Goal: Task Accomplishment & Management: Complete application form

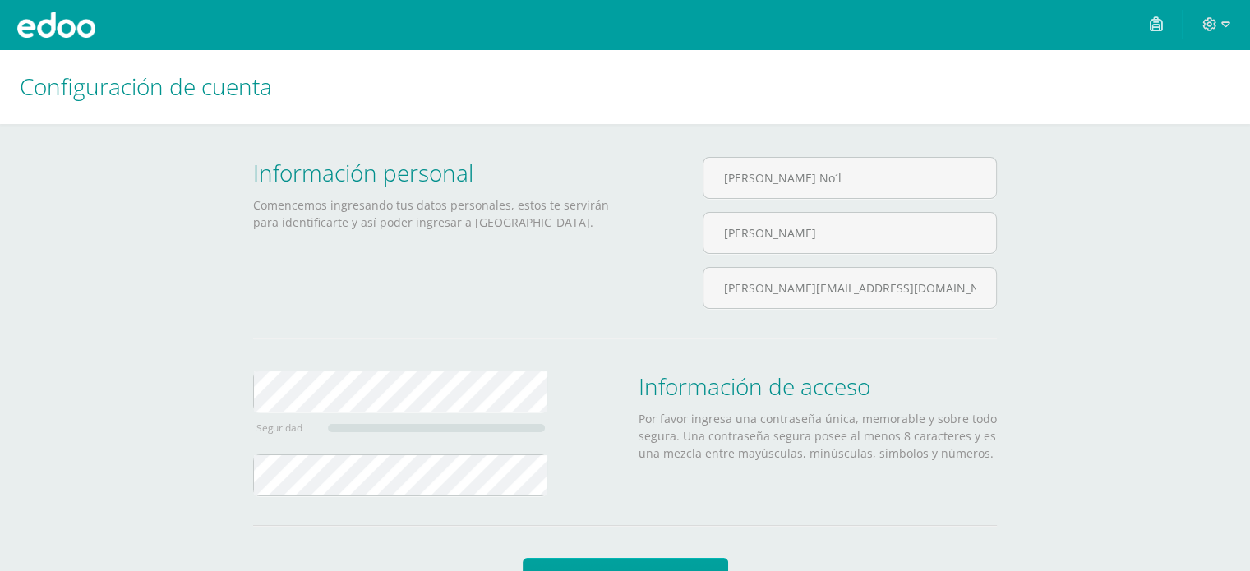
click at [914, 210] on div "Hugo No´l Morales Véliz" at bounding box center [850, 212] width 294 height 110
click at [917, 179] on input "Hugo No´l" at bounding box center [850, 178] width 293 height 40
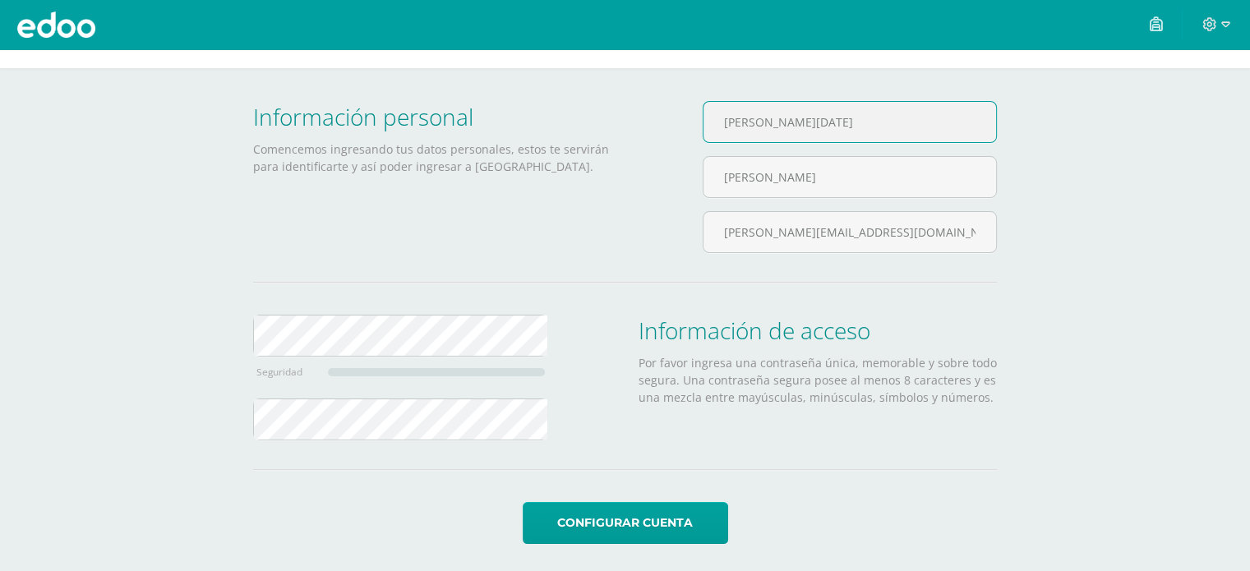
scroll to position [60, 0]
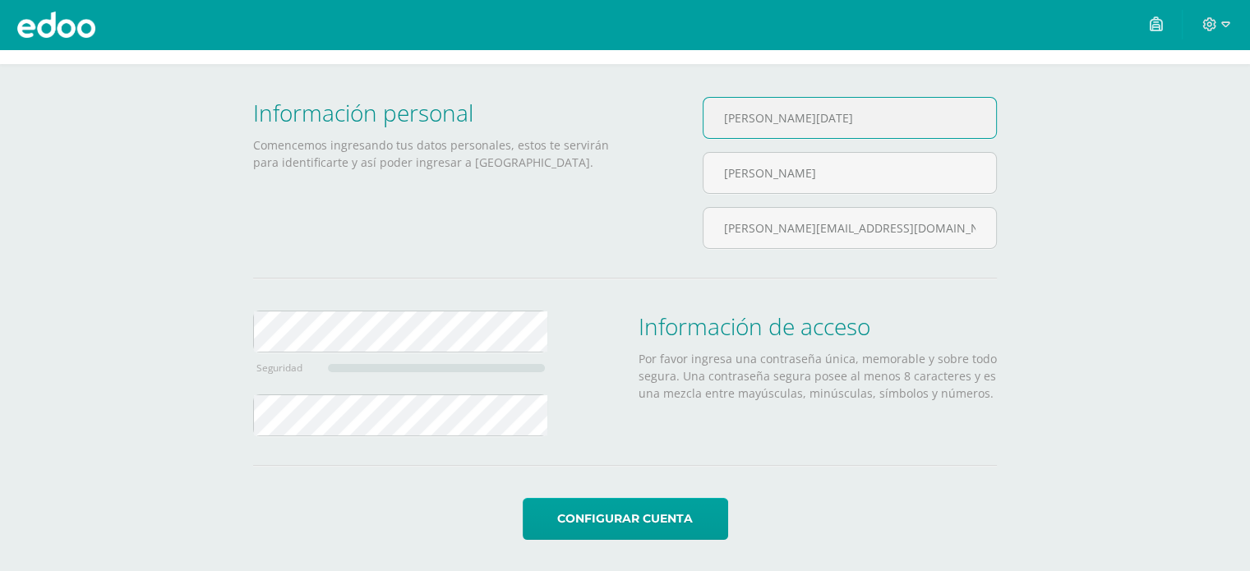
type input "[PERSON_NAME][DATE]"
click at [404, 308] on div "Información personal Comencemos ingresando tus datos personales, estos te servi…" at bounding box center [625, 273] width 744 height 353
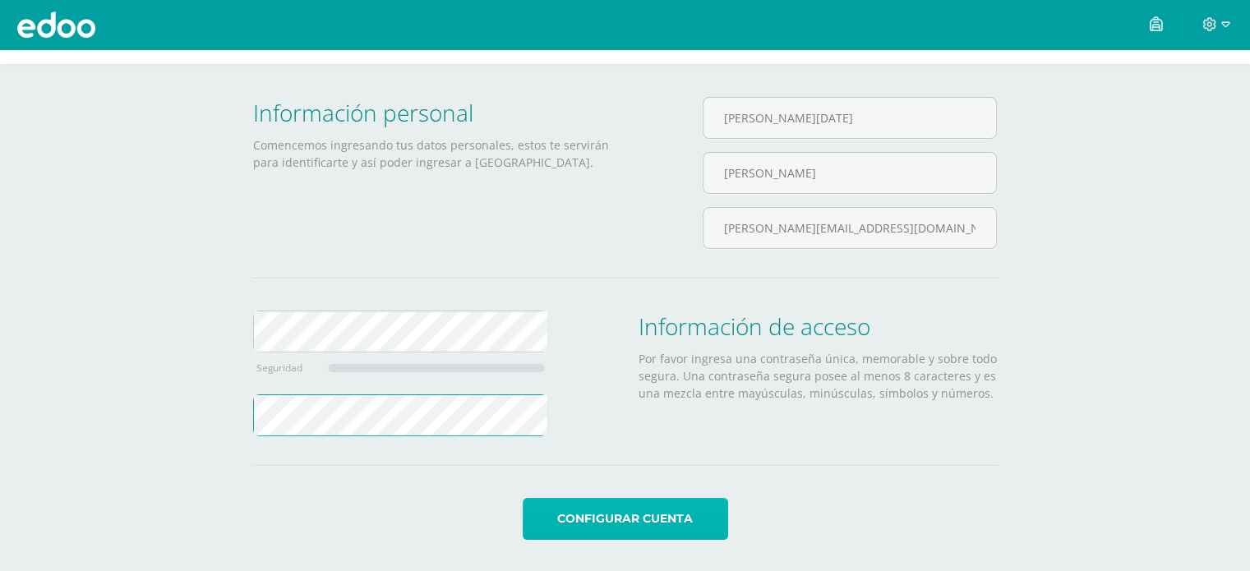
click at [639, 508] on button "Configurar cuenta" at bounding box center [626, 519] width 206 height 42
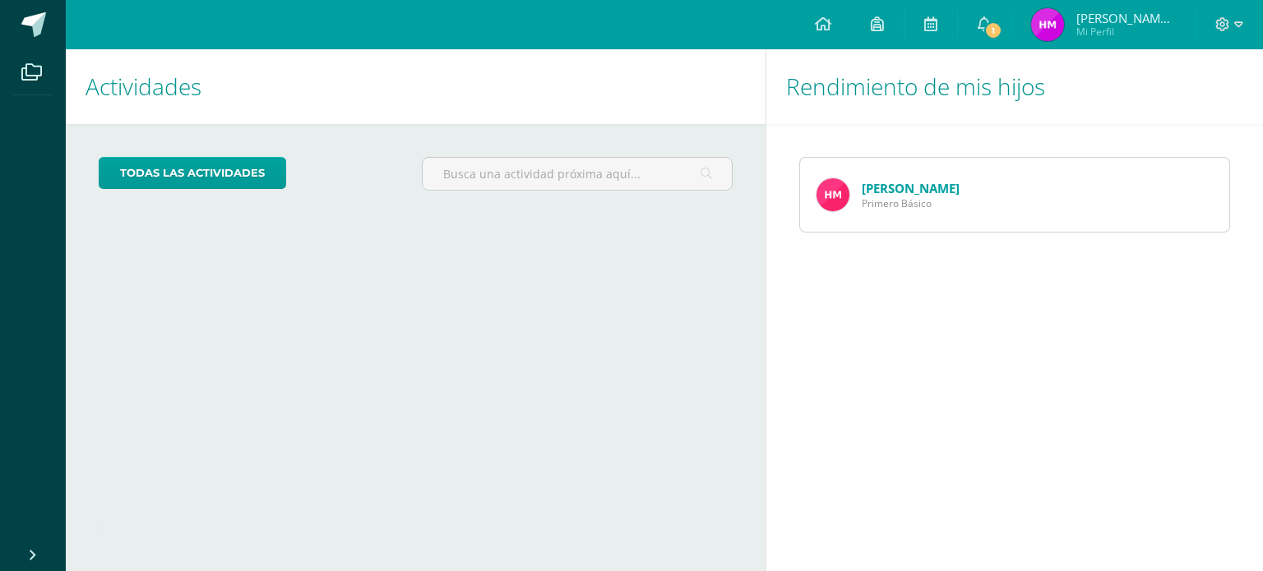
click at [941, 200] on span "Primero Básico" at bounding box center [911, 203] width 98 height 14
click at [832, 192] on img at bounding box center [832, 194] width 33 height 33
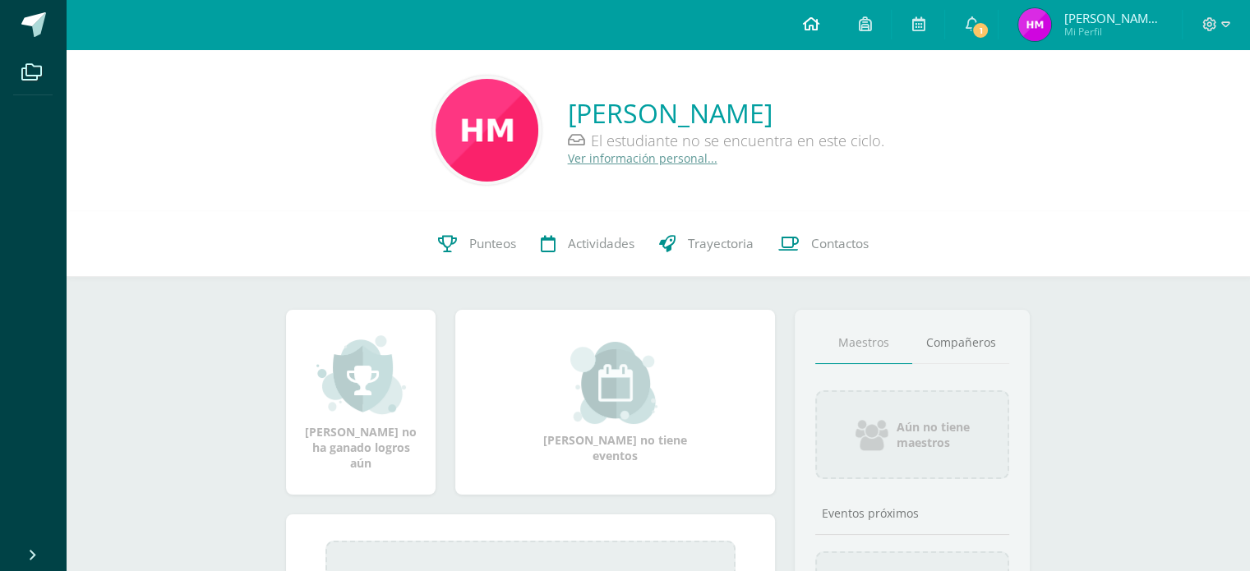
click at [819, 28] on icon at bounding box center [810, 23] width 16 height 15
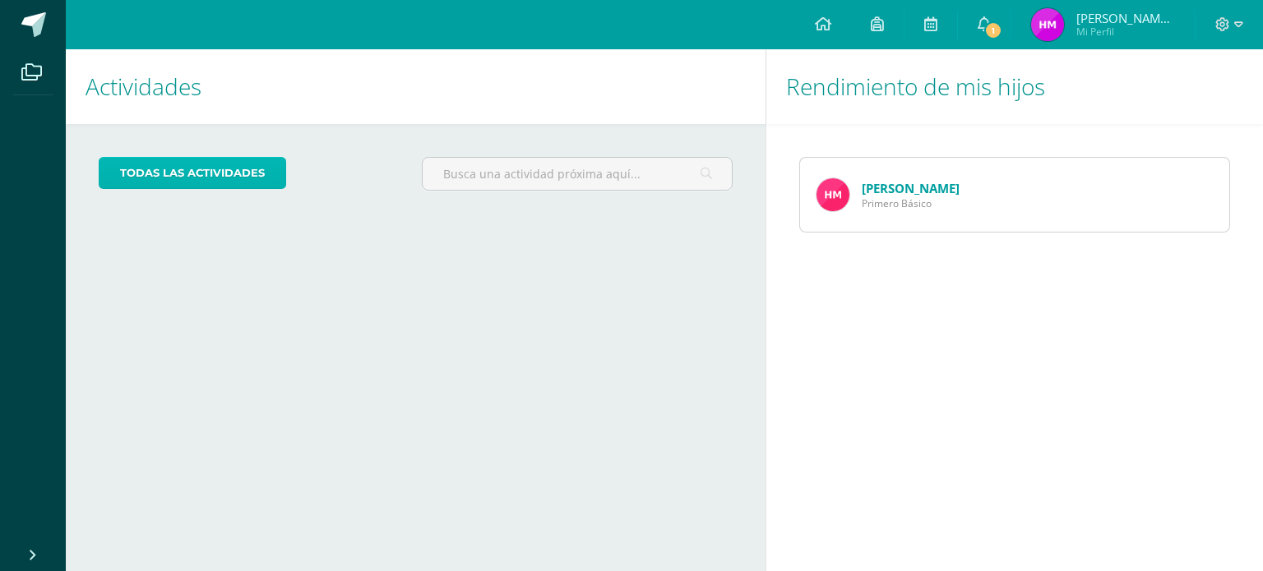
click at [171, 180] on link "todas las Actividades" at bounding box center [192, 173] width 187 height 32
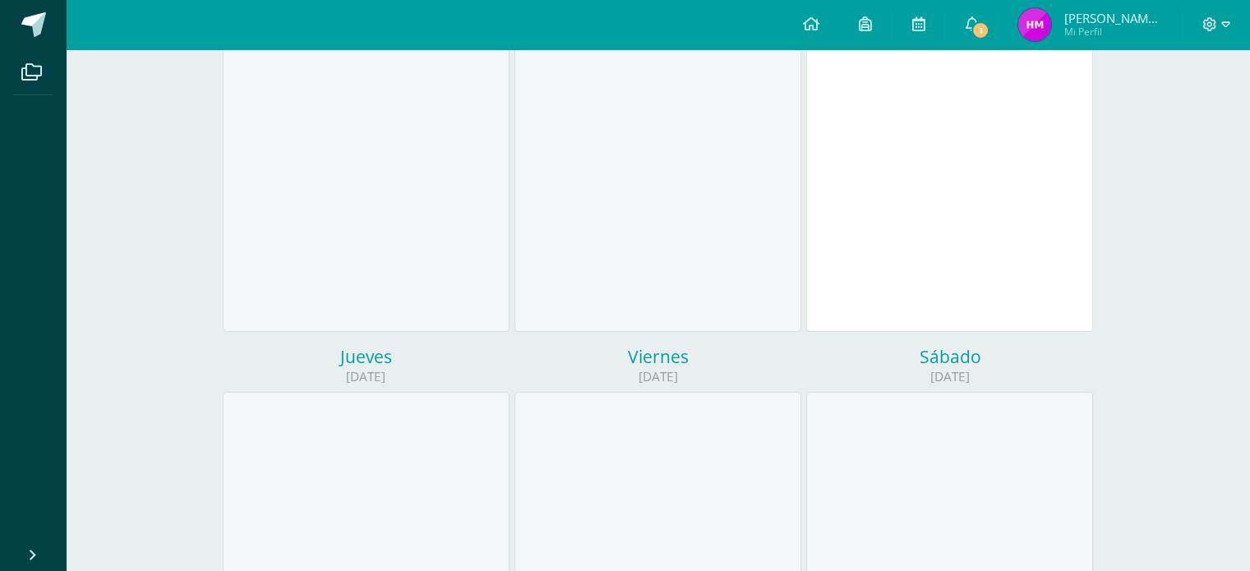
scroll to position [228, 0]
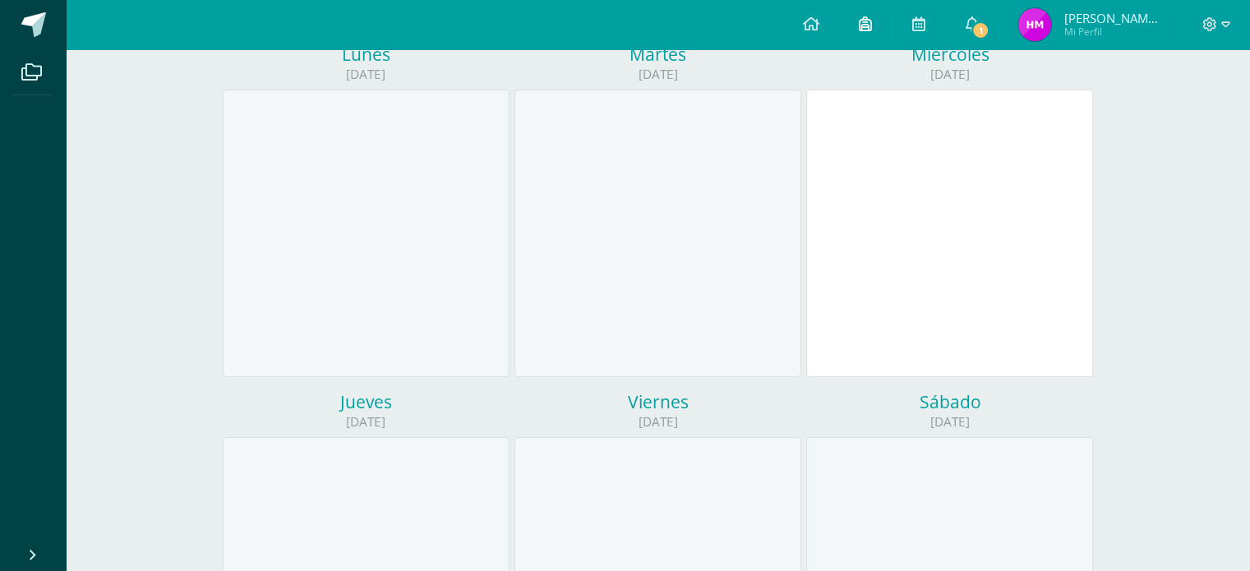
click at [891, 40] on link at bounding box center [864, 24] width 53 height 49
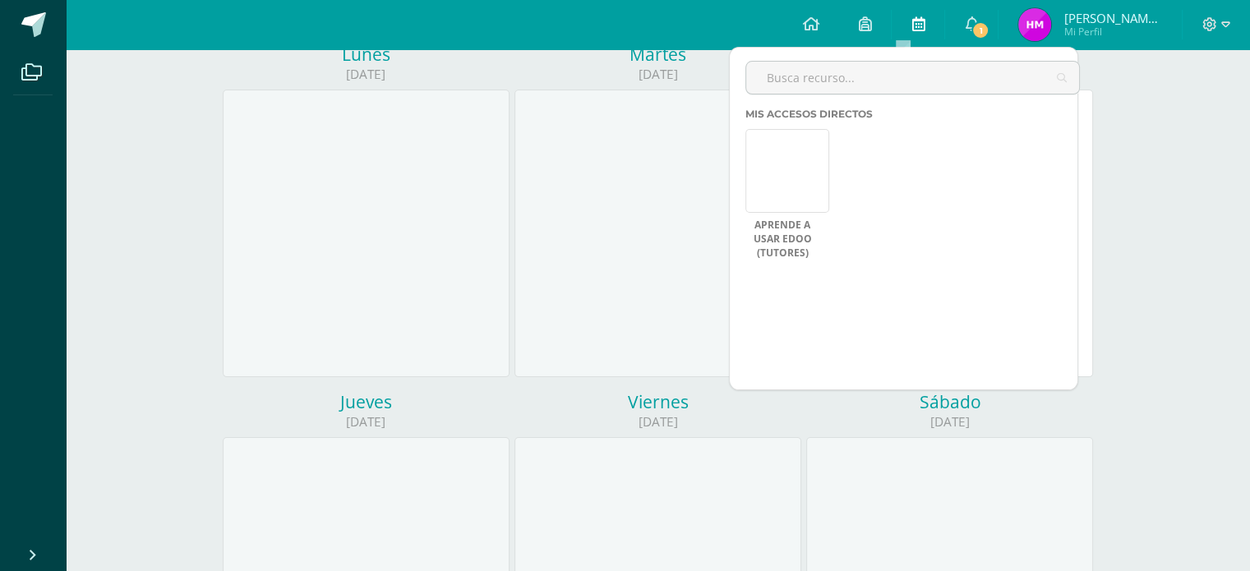
click at [925, 16] on icon at bounding box center [918, 23] width 13 height 15
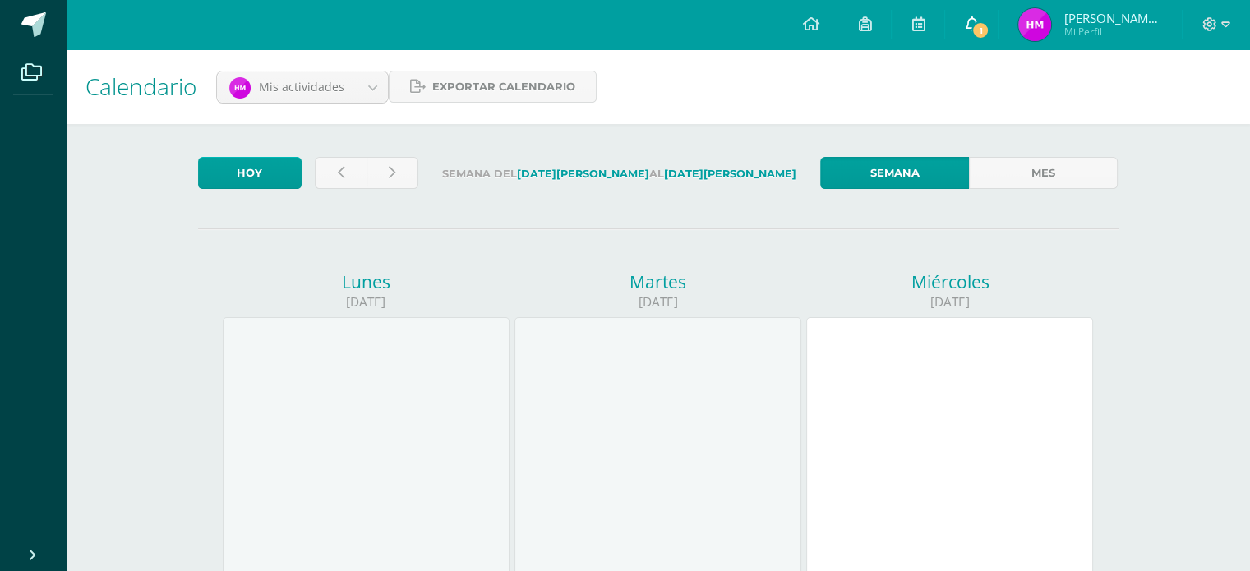
click at [998, 35] on link "1" at bounding box center [971, 24] width 53 height 49
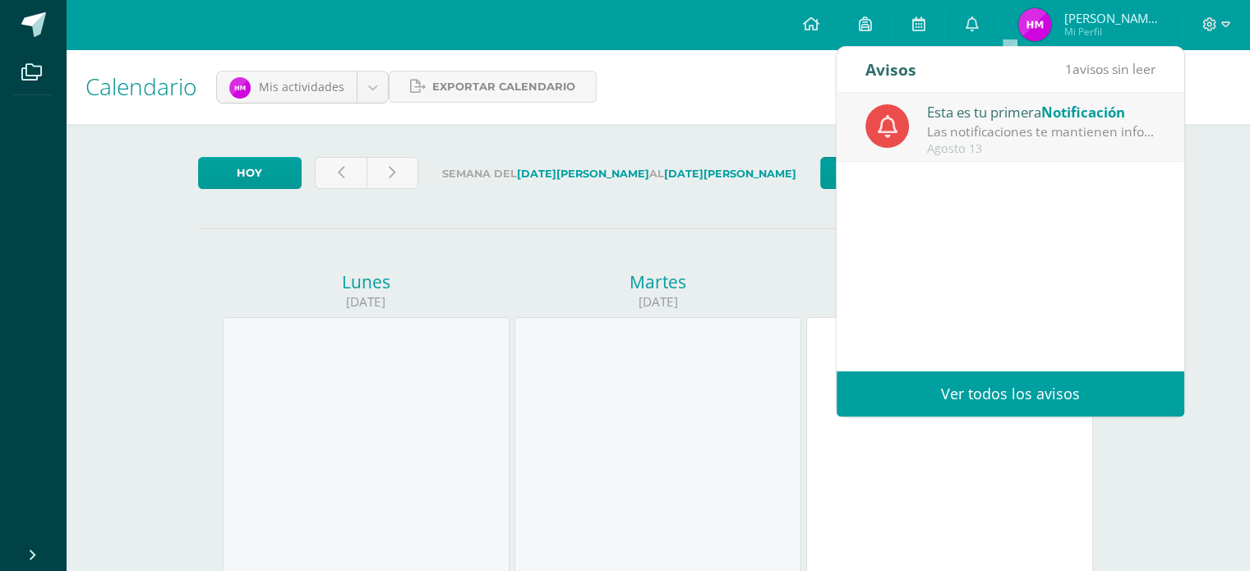
click at [1015, 136] on div "Las notificaciones te mantienen informado todo el tiempo ¡para que nunca te pie…" at bounding box center [1041, 131] width 229 height 19
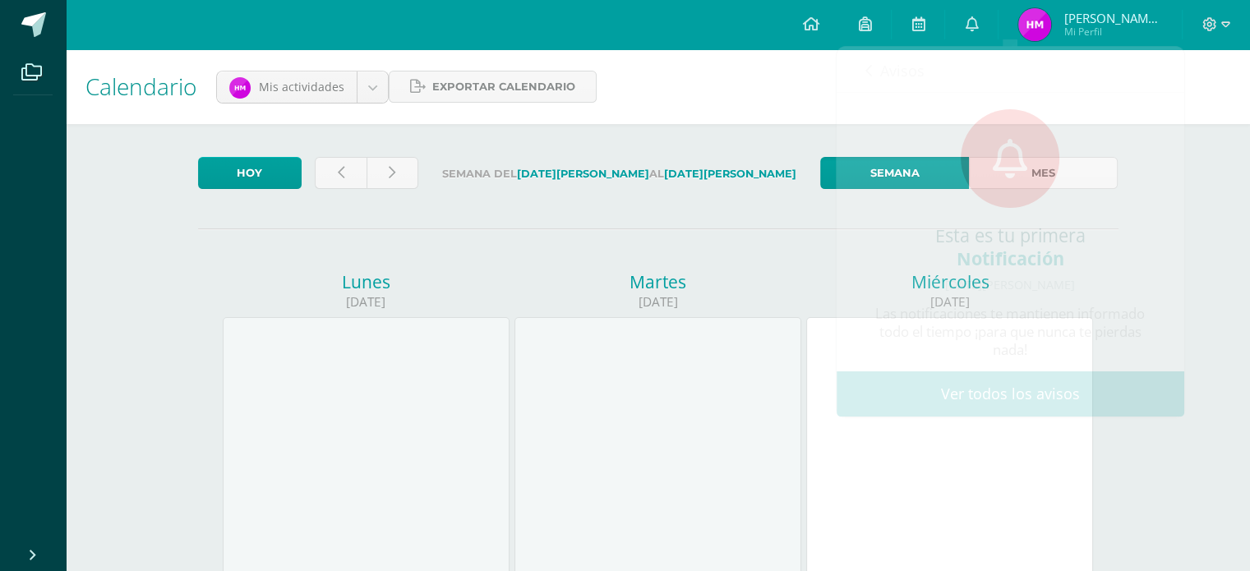
click at [744, 101] on div "Calendario Mis actividades Mis actividades Actividades de [PERSON_NAME] Exporta…" at bounding box center [658, 86] width 1185 height 75
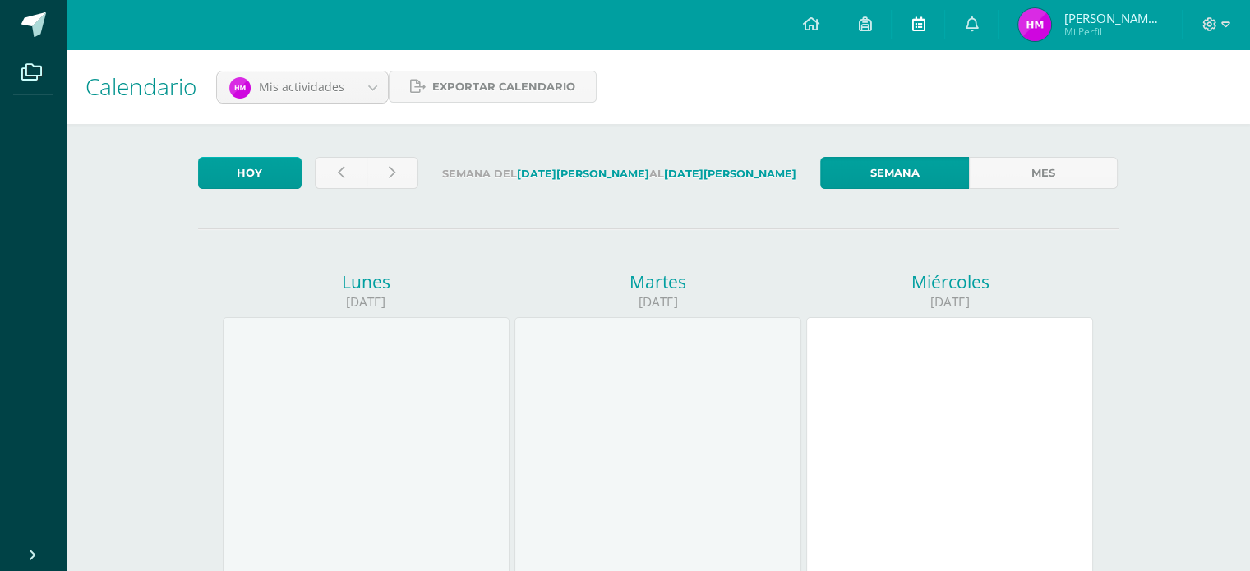
click at [925, 30] on icon at bounding box center [918, 23] width 13 height 15
click at [998, 25] on link "0" at bounding box center [971, 24] width 53 height 49
click at [998, 42] on link at bounding box center [971, 24] width 53 height 49
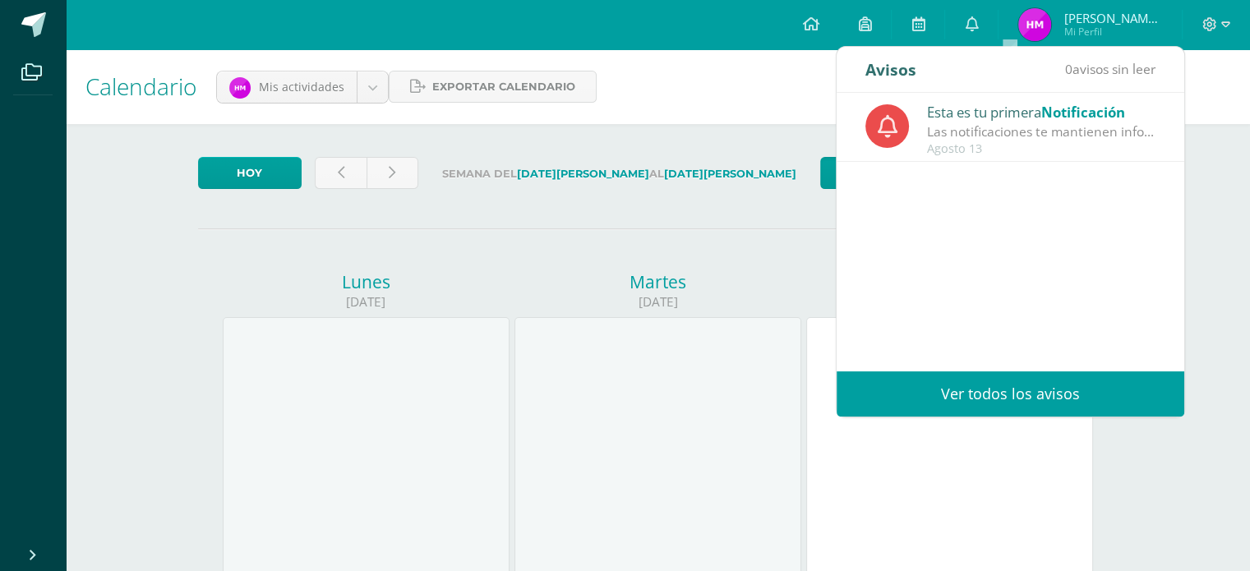
click at [1075, 118] on span "Notificación" at bounding box center [1084, 112] width 84 height 19
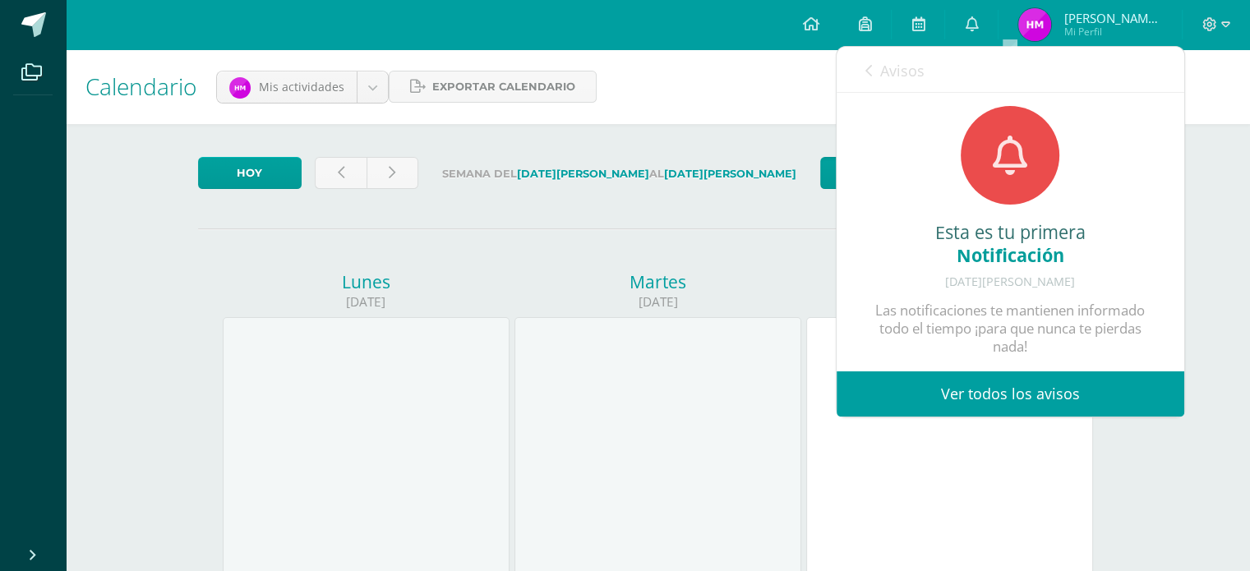
scroll to position [21, 0]
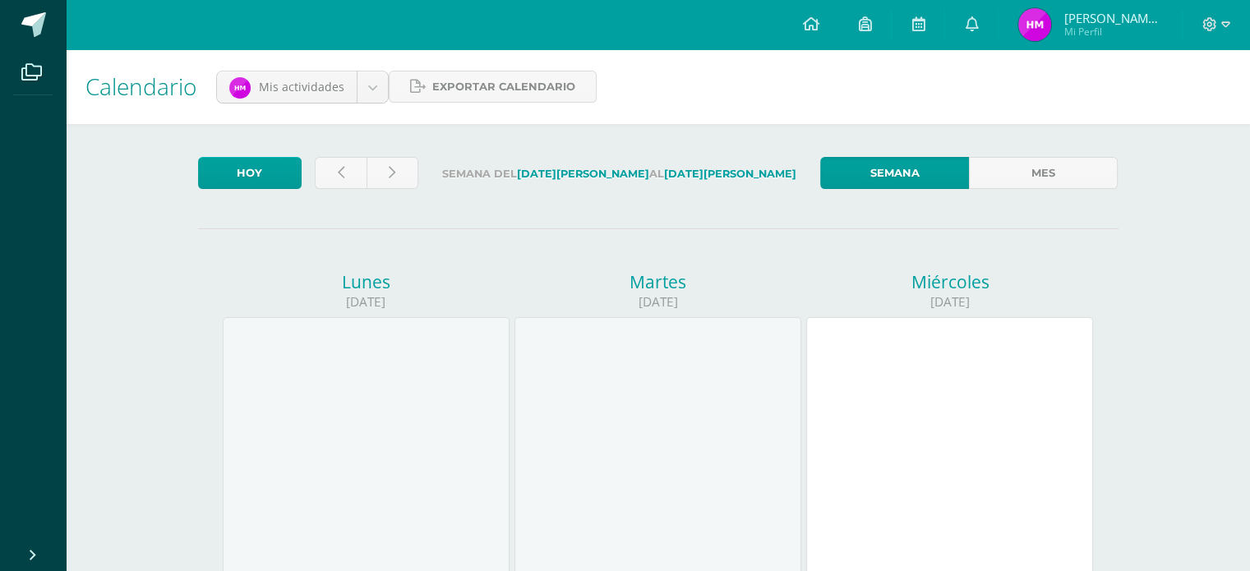
click at [1120, 24] on span "[PERSON_NAME][DATE]" at bounding box center [1113, 18] width 99 height 16
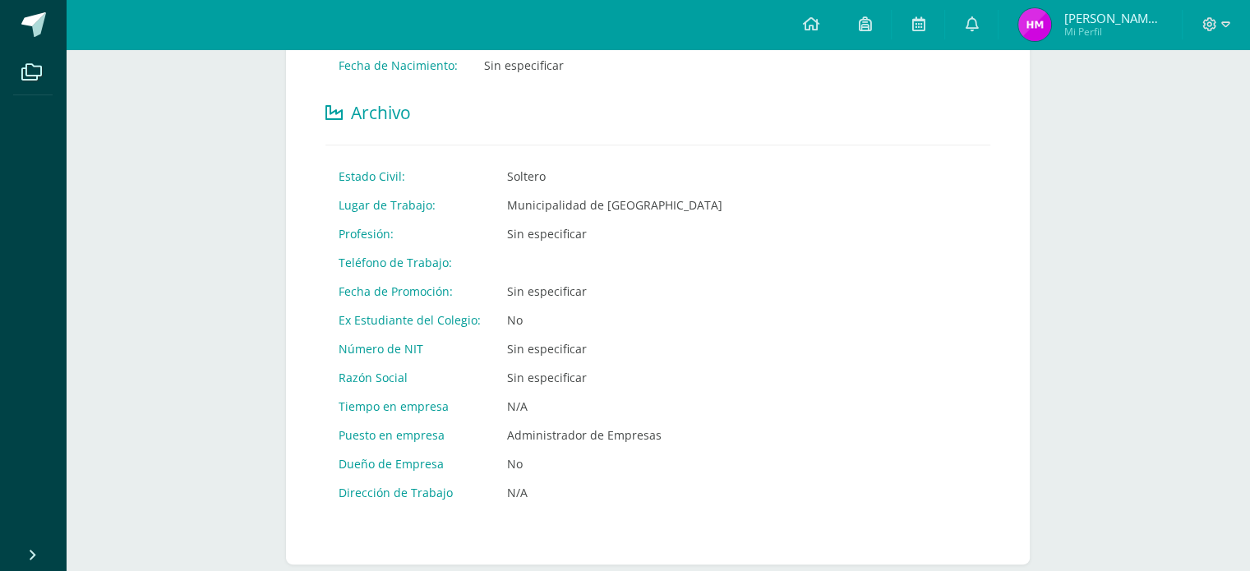
scroll to position [658, 0]
